Goal: Transaction & Acquisition: Download file/media

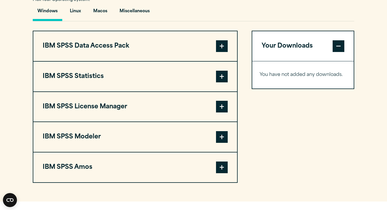
scroll to position [443, 0]
click at [105, 13] on button "Macos" at bounding box center [100, 12] width 23 height 17
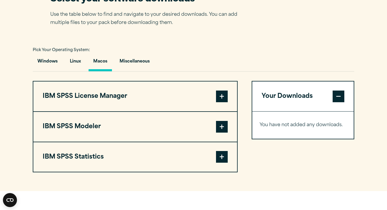
scroll to position [386, 0]
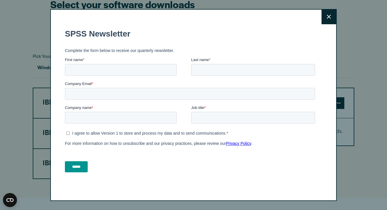
click at [329, 24] on button "Close" at bounding box center [329, 17] width 15 height 15
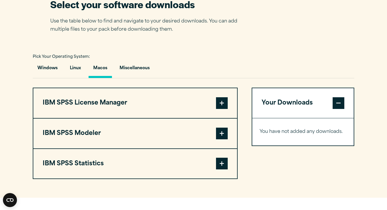
click at [225, 105] on span at bounding box center [222, 103] width 12 height 12
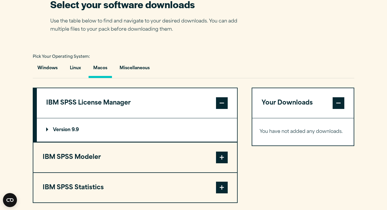
click at [220, 157] on span at bounding box center [222, 158] width 12 height 12
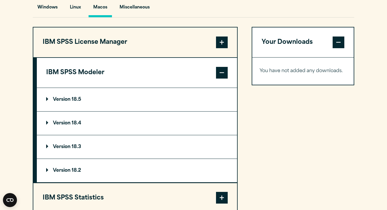
scroll to position [451, 0]
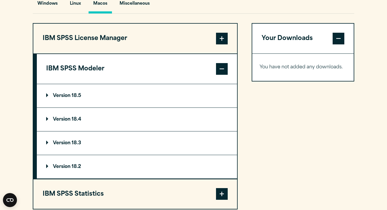
click at [224, 190] on span at bounding box center [222, 194] width 12 height 12
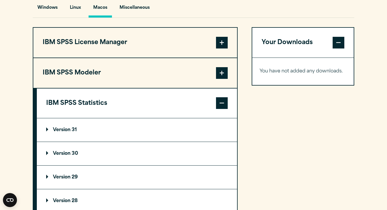
scroll to position [446, 0]
click at [150, 13] on button "Miscellaneous" at bounding box center [134, 9] width 39 height 17
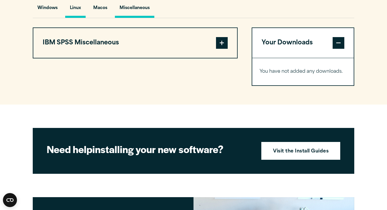
click at [74, 7] on button "Linux" at bounding box center [75, 9] width 20 height 17
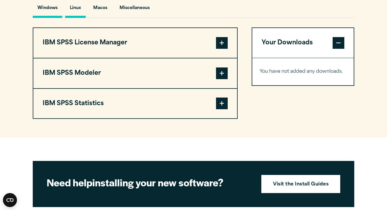
click at [48, 6] on button "Windows" at bounding box center [48, 9] width 30 height 17
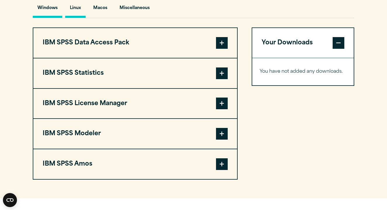
click at [75, 7] on button "Linux" at bounding box center [75, 9] width 20 height 17
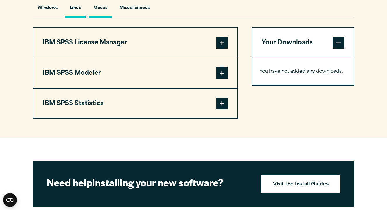
click at [96, 7] on button "Macos" at bounding box center [100, 9] width 23 height 17
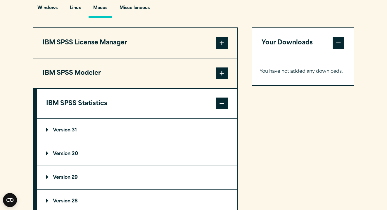
click at [225, 49] on span at bounding box center [222, 43] width 12 height 12
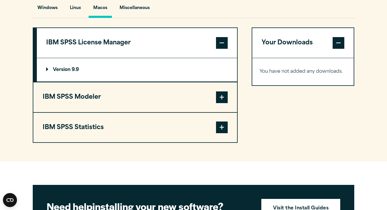
click at [230, 105] on button "IBM SPSS Modeler" at bounding box center [135, 98] width 204 height 30
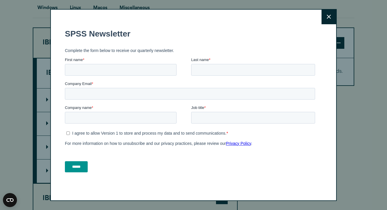
click at [335, 17] on button "Close" at bounding box center [329, 17] width 15 height 15
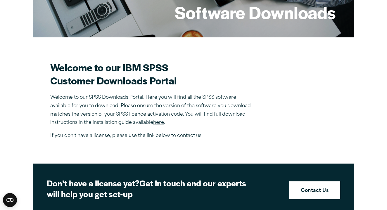
scroll to position [139, 0]
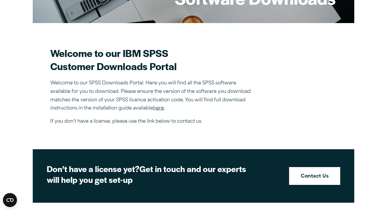
click at [162, 109] on link "here" at bounding box center [158, 108] width 11 height 5
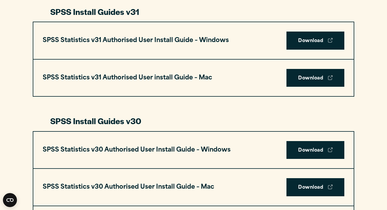
scroll to position [317, 0]
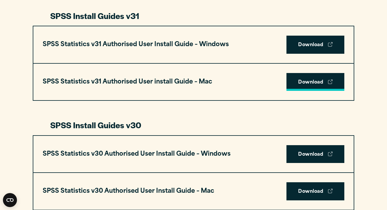
click at [304, 76] on link "Download" at bounding box center [316, 82] width 58 height 18
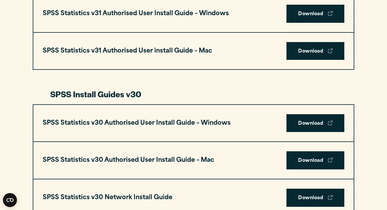
scroll to position [356, 0]
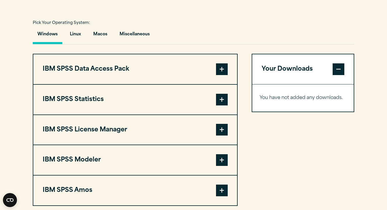
scroll to position [411, 0]
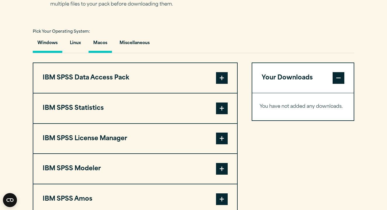
click at [104, 46] on button "Macos" at bounding box center [100, 44] width 23 height 17
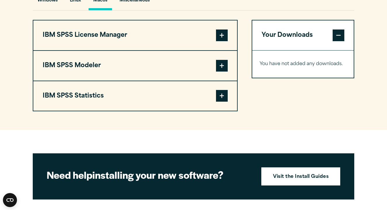
scroll to position [461, 0]
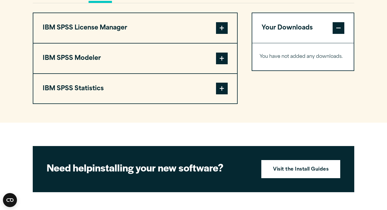
click at [223, 92] on span at bounding box center [222, 89] width 12 height 12
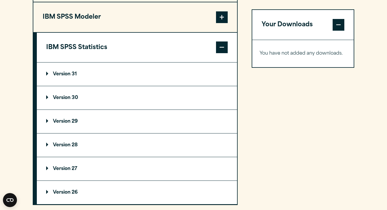
scroll to position [488, 0]
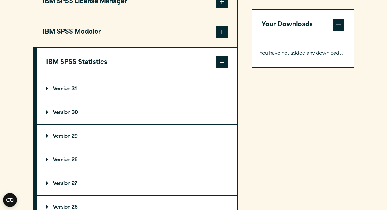
click at [171, 90] on summary "Version 31" at bounding box center [137, 89] width 200 height 23
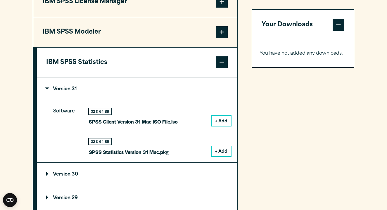
click at [224, 122] on button "+ Add" at bounding box center [221, 121] width 19 height 10
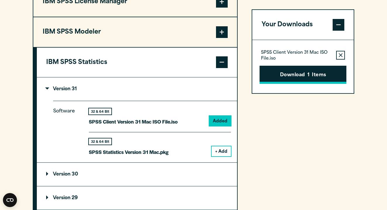
click at [291, 67] on button "Download 1 Items" at bounding box center [303, 75] width 87 height 18
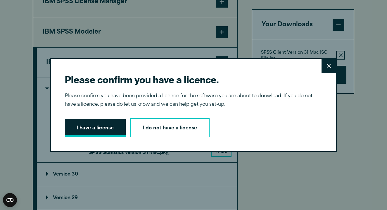
click at [104, 127] on button "I have a license" at bounding box center [95, 128] width 61 height 18
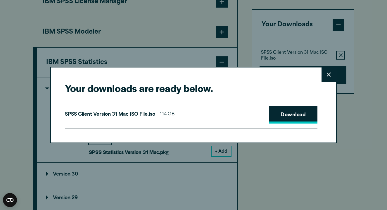
click at [286, 113] on link "Download" at bounding box center [293, 115] width 49 height 18
click at [327, 76] on button "Close" at bounding box center [329, 75] width 15 height 15
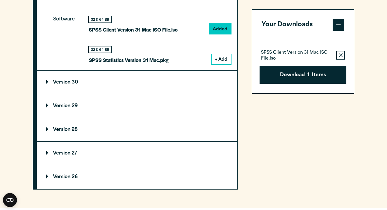
scroll to position [567, 0]
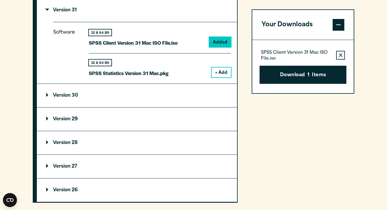
click at [185, 96] on summary "Version 30" at bounding box center [137, 95] width 200 height 23
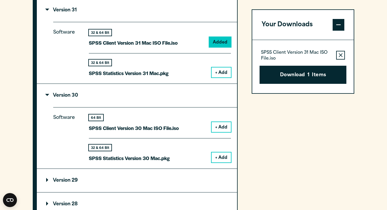
click at [283, 118] on div "Your Downloads SPSS Client Version 31 Mac ISO File.iso Remove this item from yo…" at bounding box center [303, 85] width 103 height 357
click at [342, 56] on icon "button" at bounding box center [341, 55] width 4 height 4
